Goal: Task Accomplishment & Management: Manage account settings

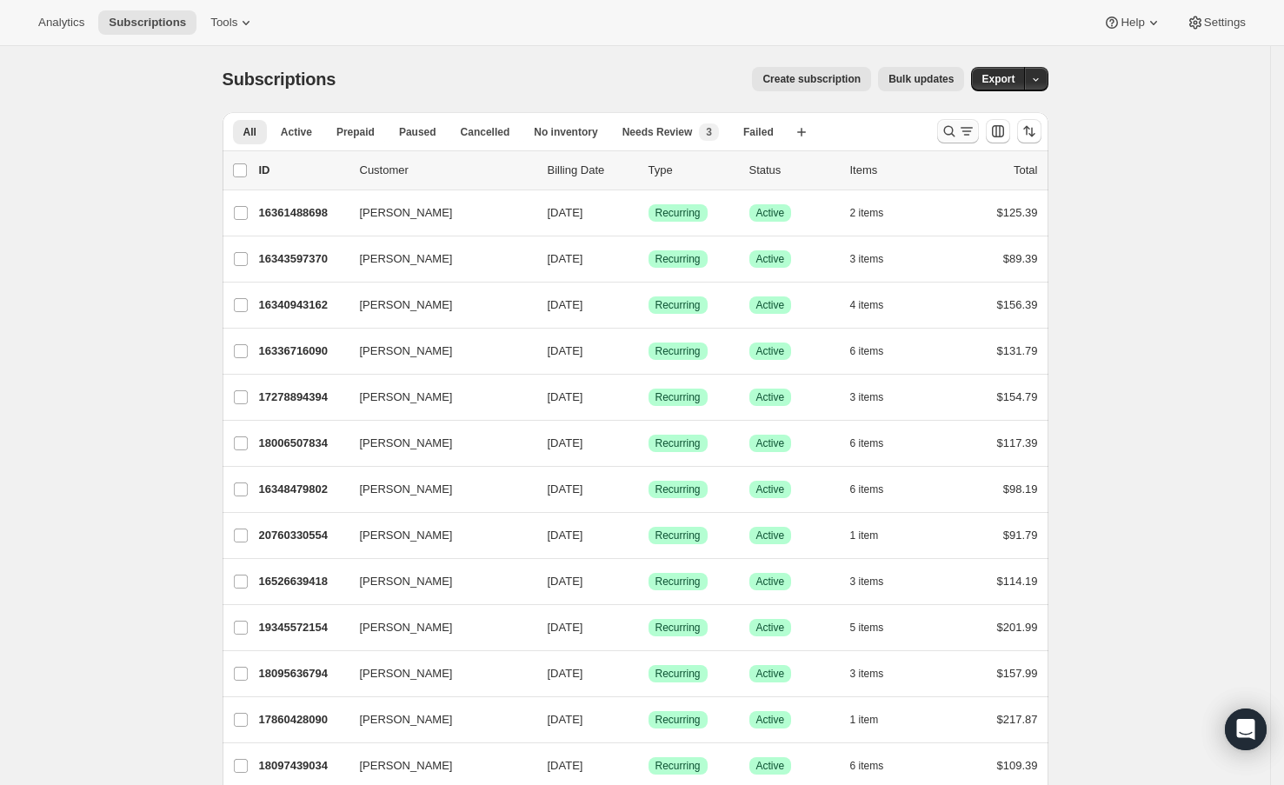
click at [955, 133] on icon "Search and filter results" at bounding box center [949, 131] width 17 height 17
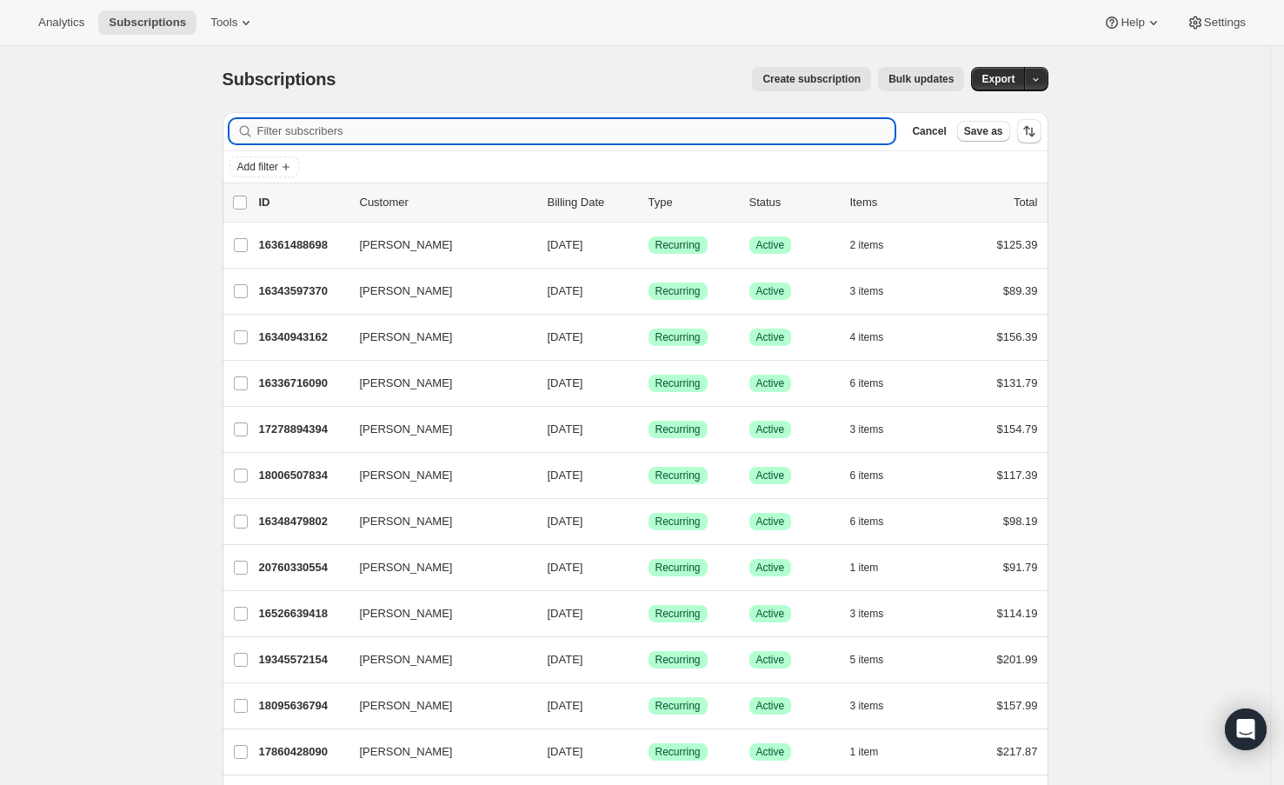
click at [651, 136] on input "Filter subscribers" at bounding box center [576, 131] width 638 height 24
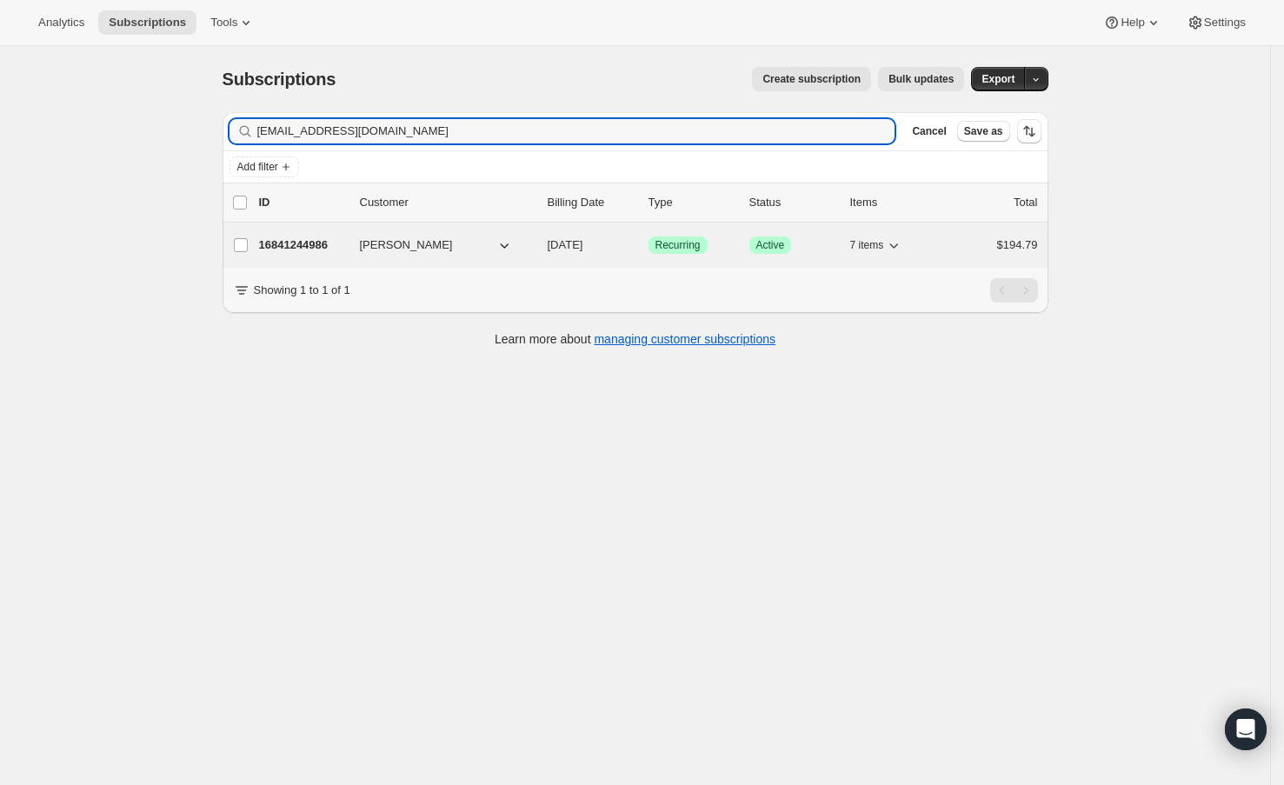
type input "[EMAIL_ADDRESS][DOMAIN_NAME]"
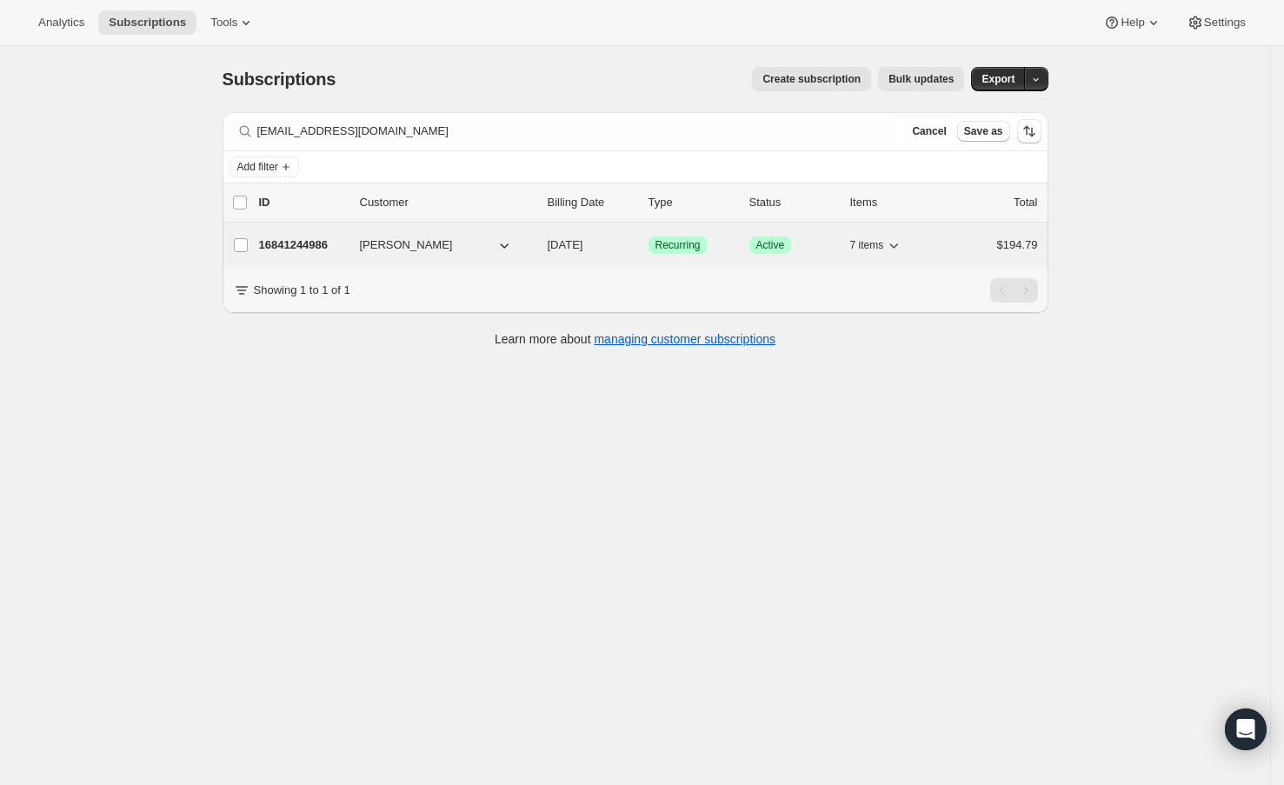
click at [324, 243] on p "16841244986" at bounding box center [302, 244] width 87 height 17
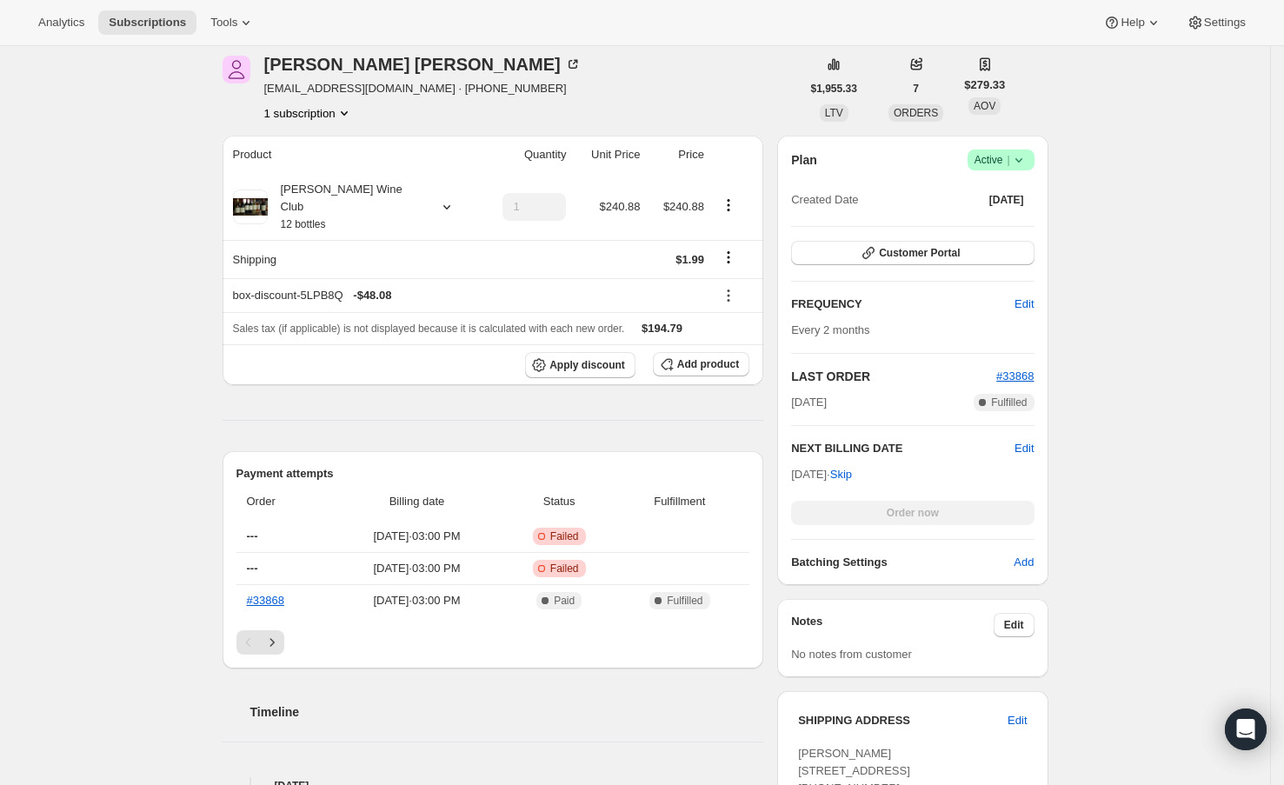
scroll to position [230, 0]
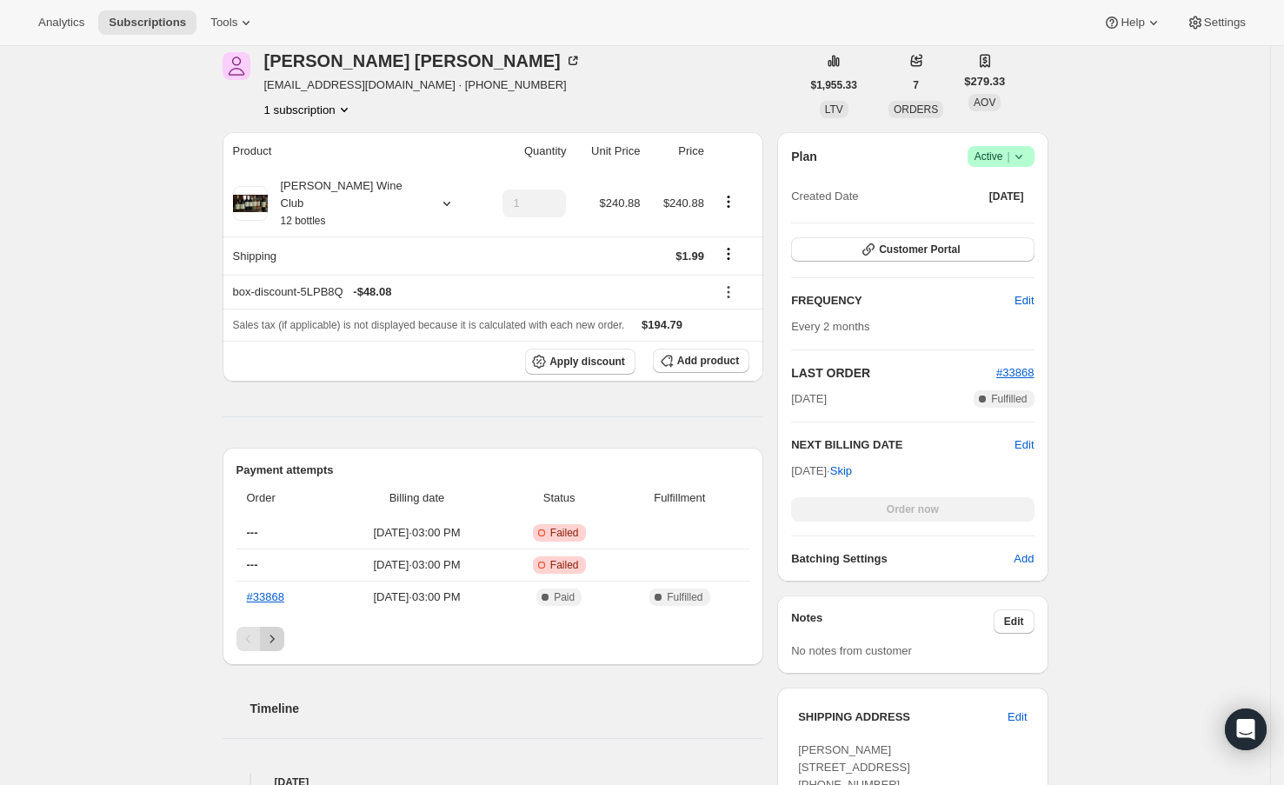
click at [281, 630] on icon "Next" at bounding box center [271, 638] width 17 height 17
click at [244, 627] on button "Previous" at bounding box center [248, 639] width 24 height 24
